Goal: Transaction & Acquisition: Purchase product/service

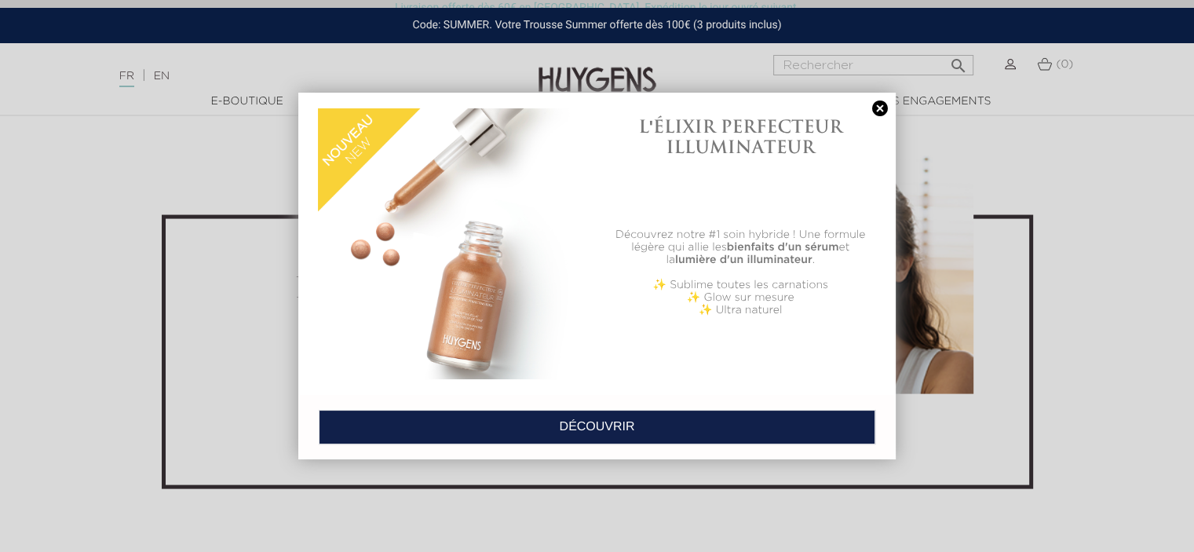
scroll to position [3139, 0]
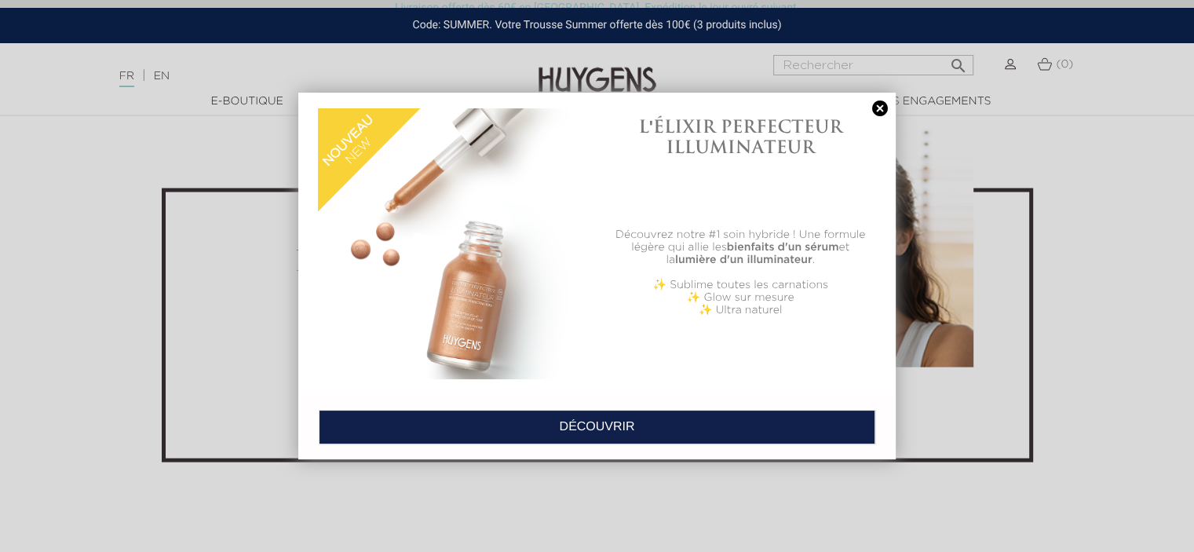
click at [880, 108] on link at bounding box center [880, 108] width 22 height 16
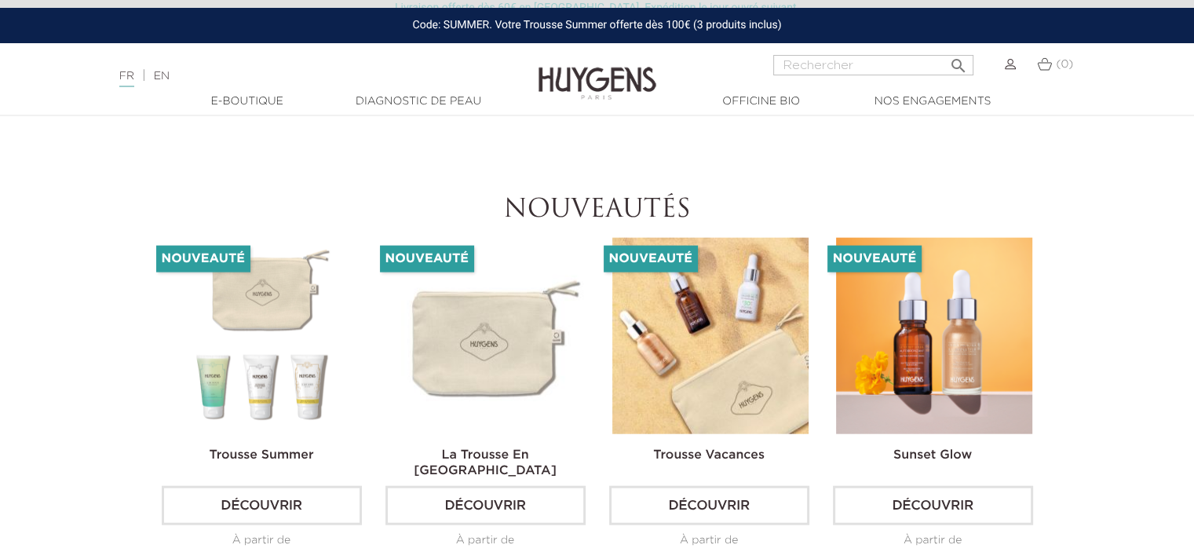
scroll to position [3453, 0]
